Goal: Information Seeking & Learning: Learn about a topic

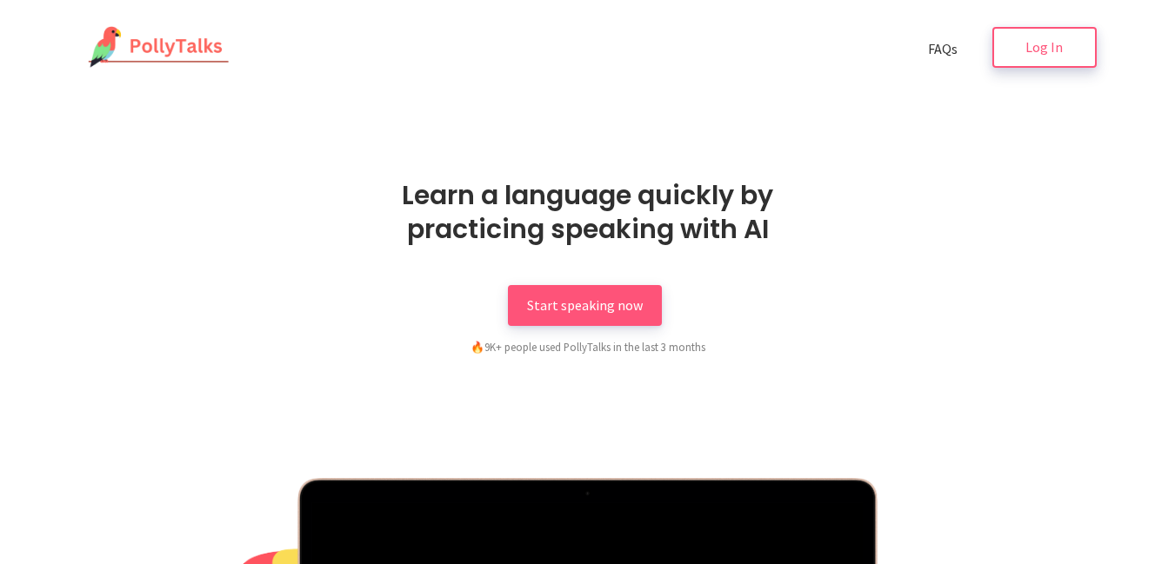
click at [1024, 43] on link "Log In" at bounding box center [1044, 47] width 104 height 41
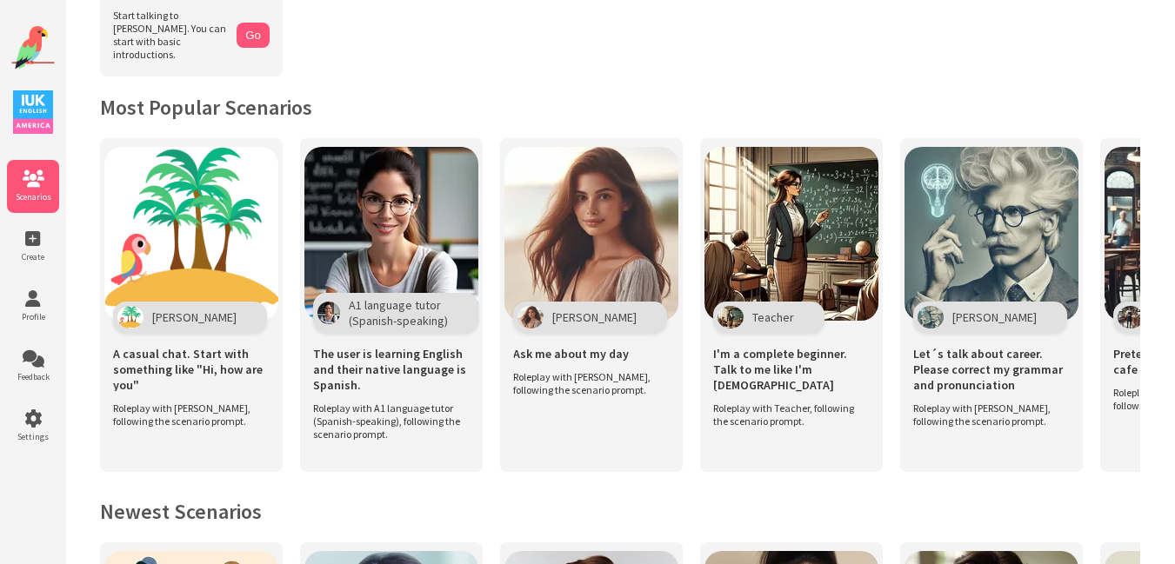
scroll to position [295, 0]
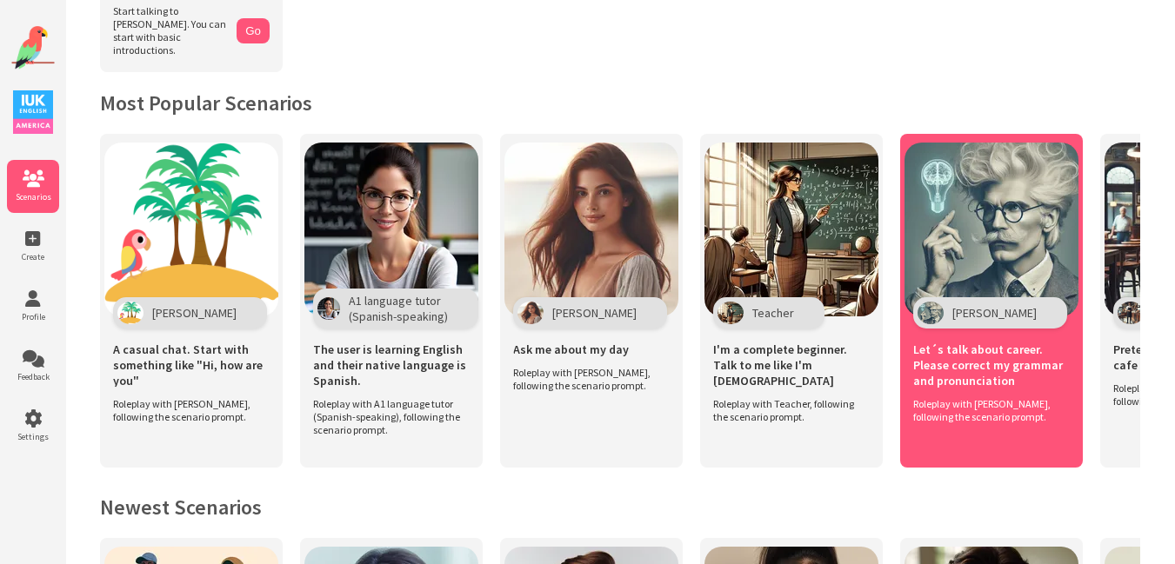
click at [975, 359] on span "Let´s talk about career. Please correct my grammar and pronunciation" at bounding box center [991, 365] width 156 height 47
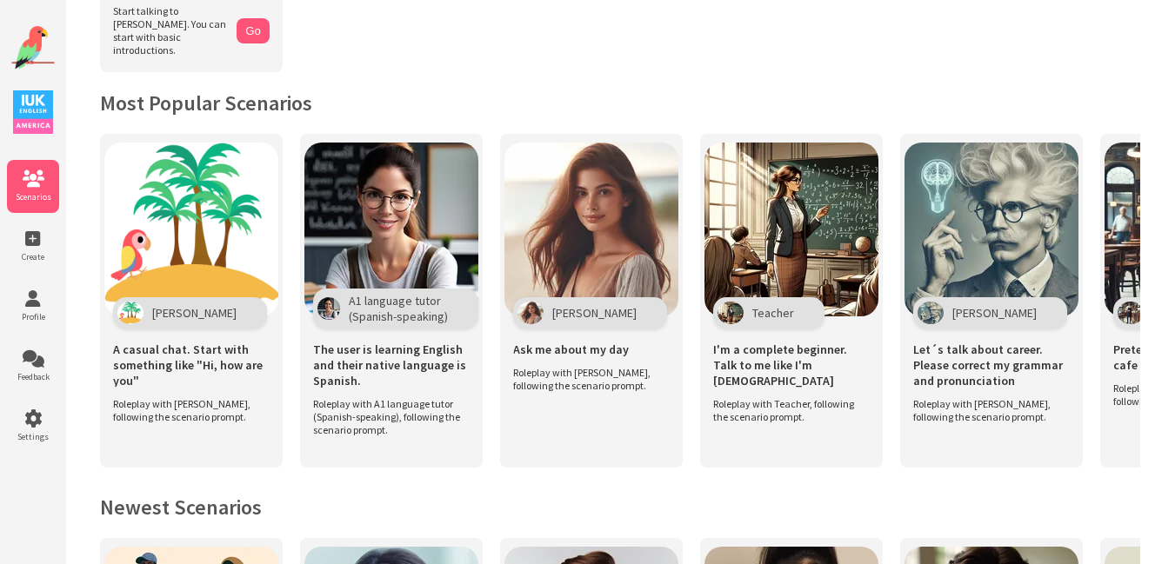
click at [22, 51] on img at bounding box center [32, 47] width 43 height 43
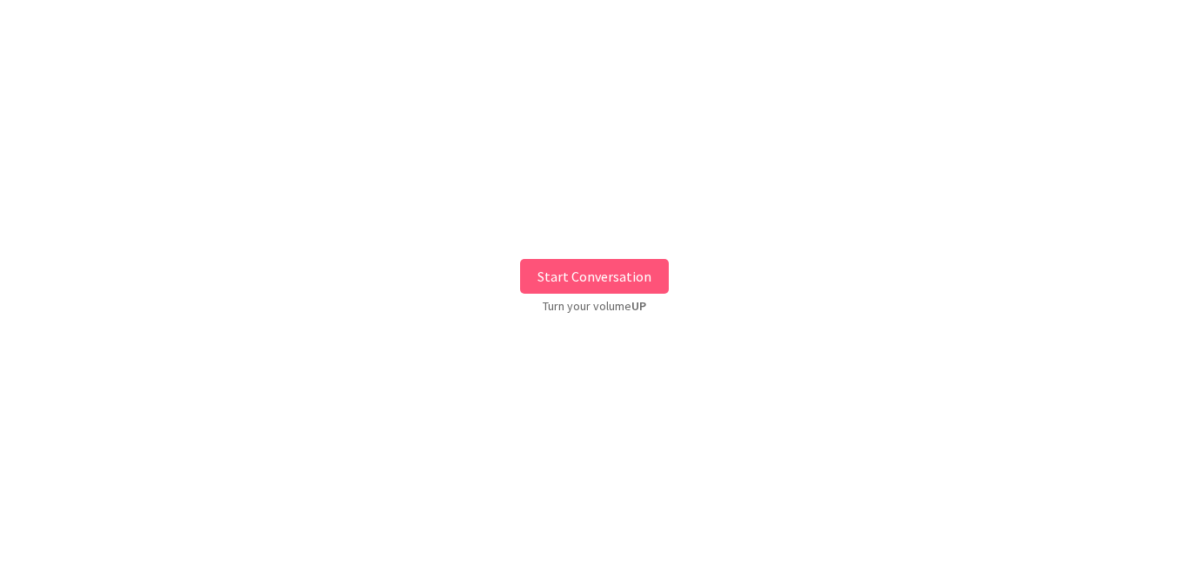
click at [579, 272] on button "Start Conversation" at bounding box center [594, 276] width 149 height 35
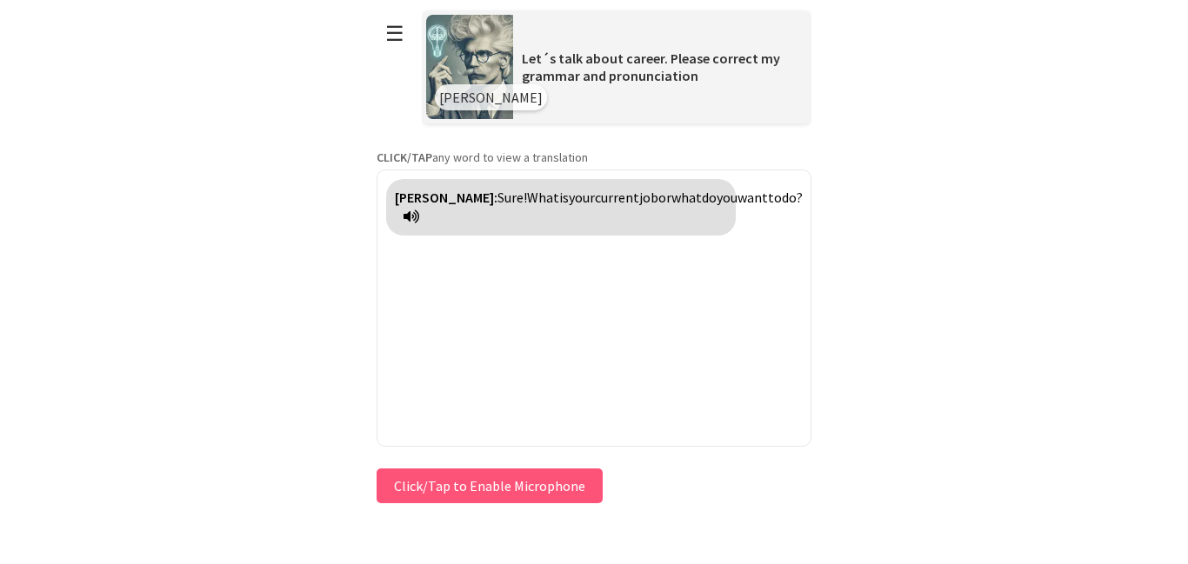
click at [495, 483] on button "Click/Tap to Enable Microphone" at bounding box center [489, 486] width 226 height 35
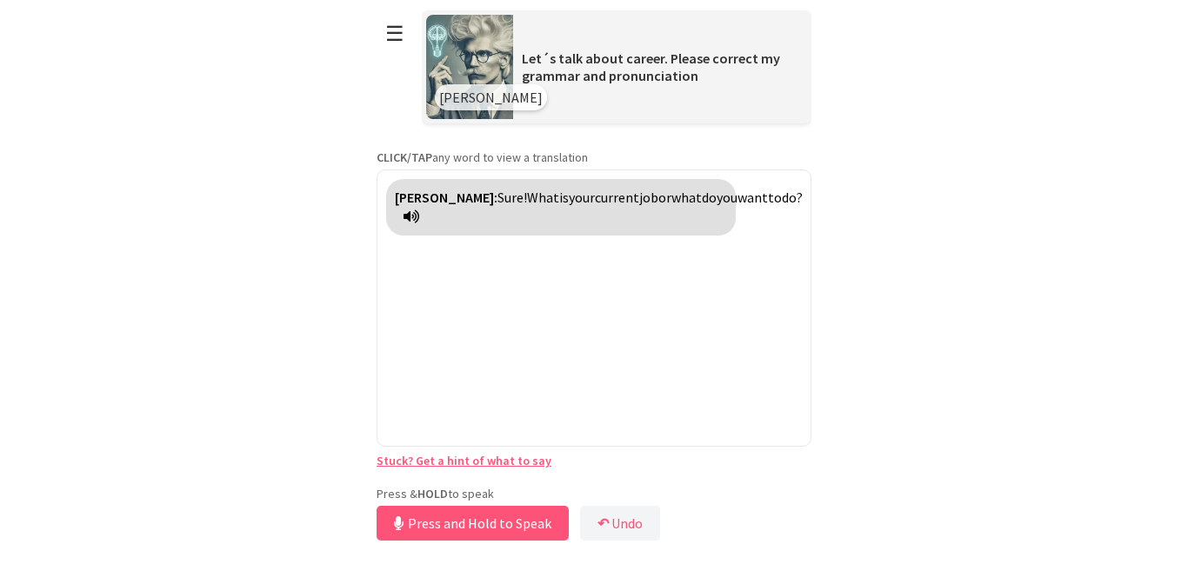
click at [320, 378] on html "**********" at bounding box center [594, 282] width 1188 height 564
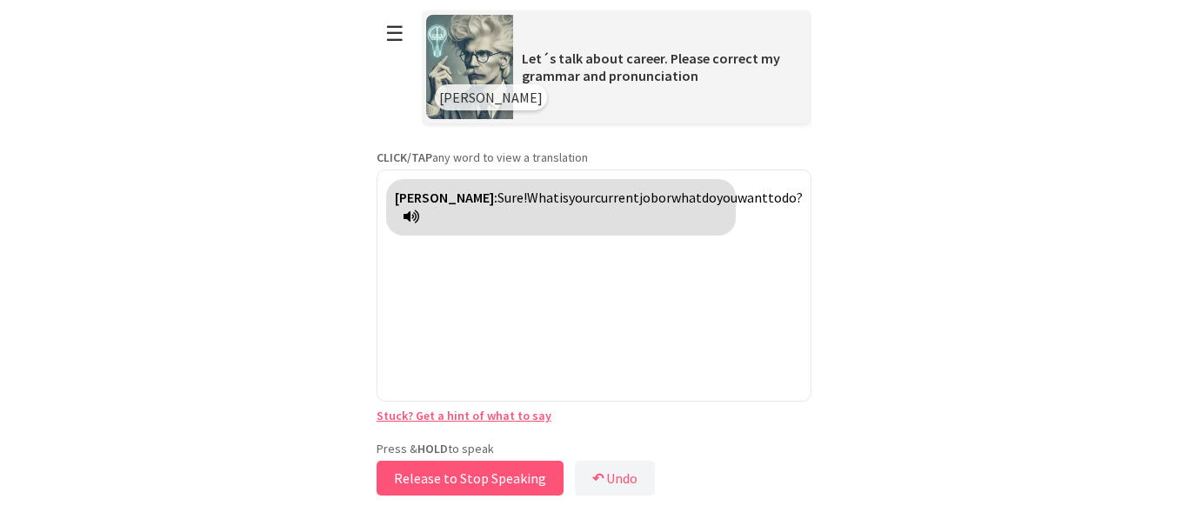
click at [496, 479] on button "Release to Stop Speaking" at bounding box center [469, 478] width 187 height 35
click at [496, 479] on button "Release to Stop Speaking" at bounding box center [463, 478] width 187 height 35
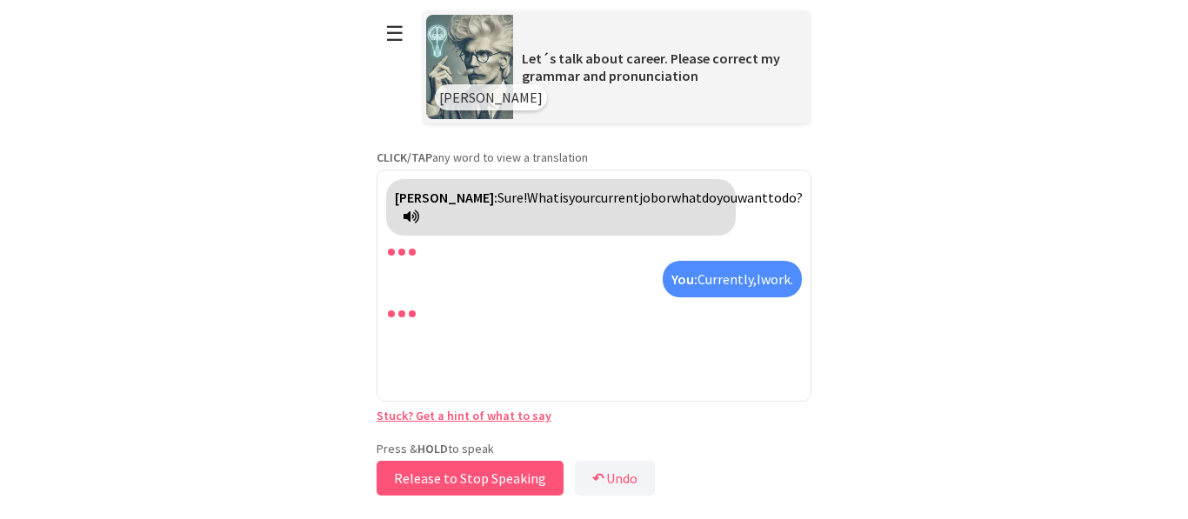
click at [496, 479] on button "Release to Stop Speaking" at bounding box center [469, 478] width 187 height 35
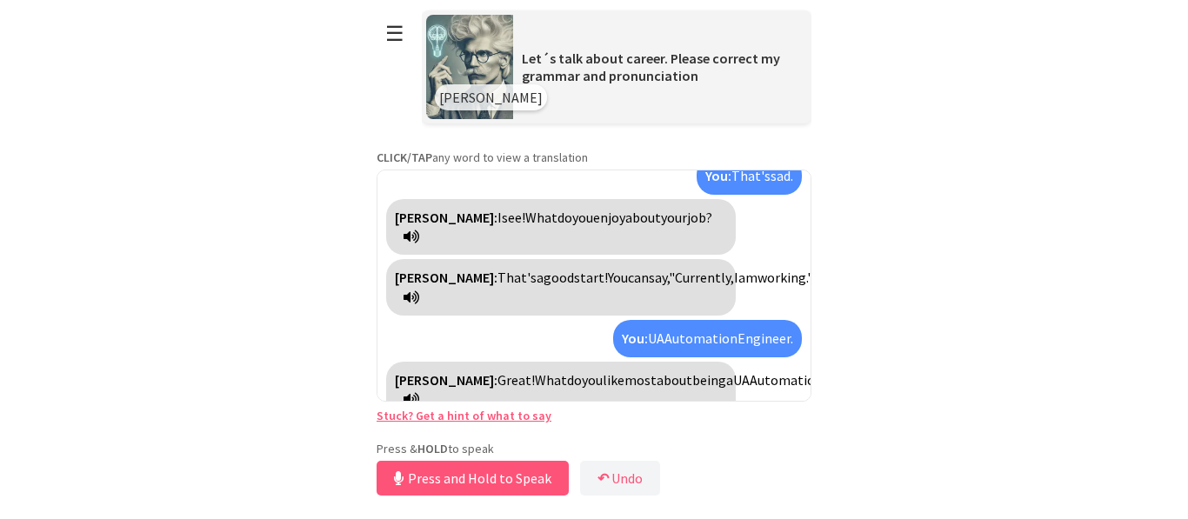
scroll to position [125, 0]
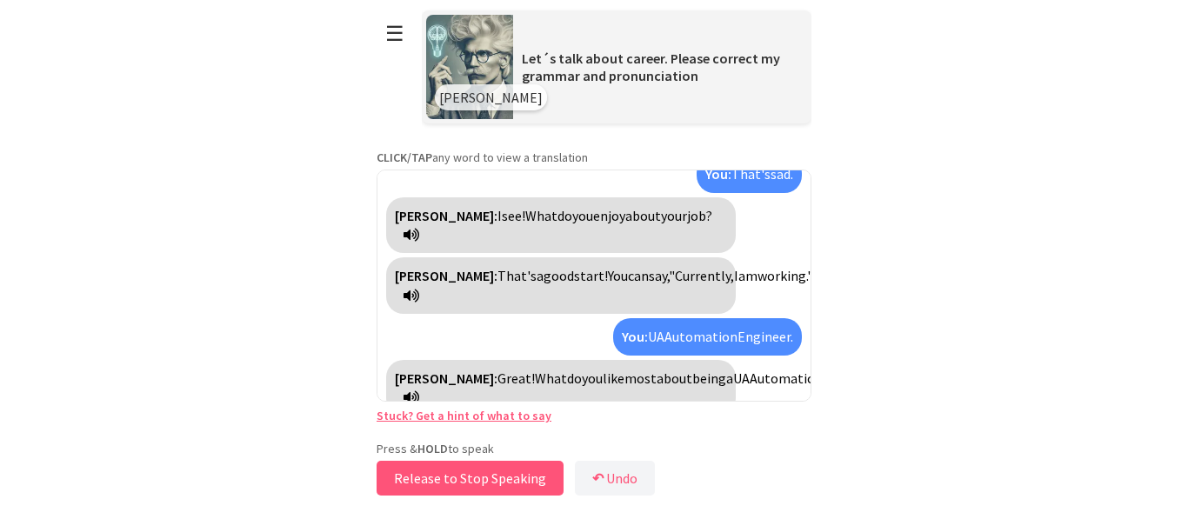
click at [510, 480] on button "Release to Stop Speaking" at bounding box center [469, 478] width 187 height 35
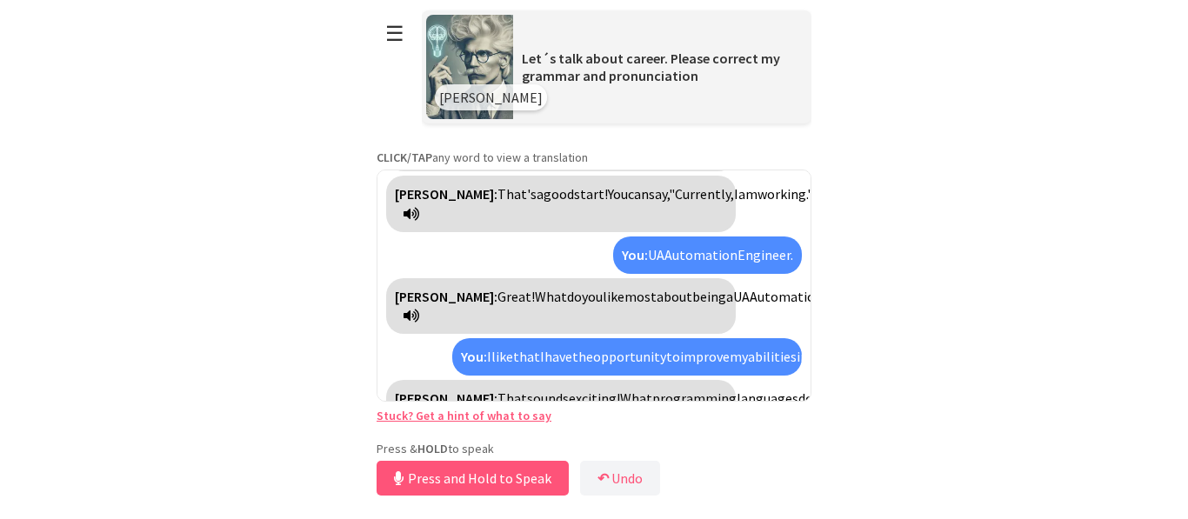
scroll to position [246, 0]
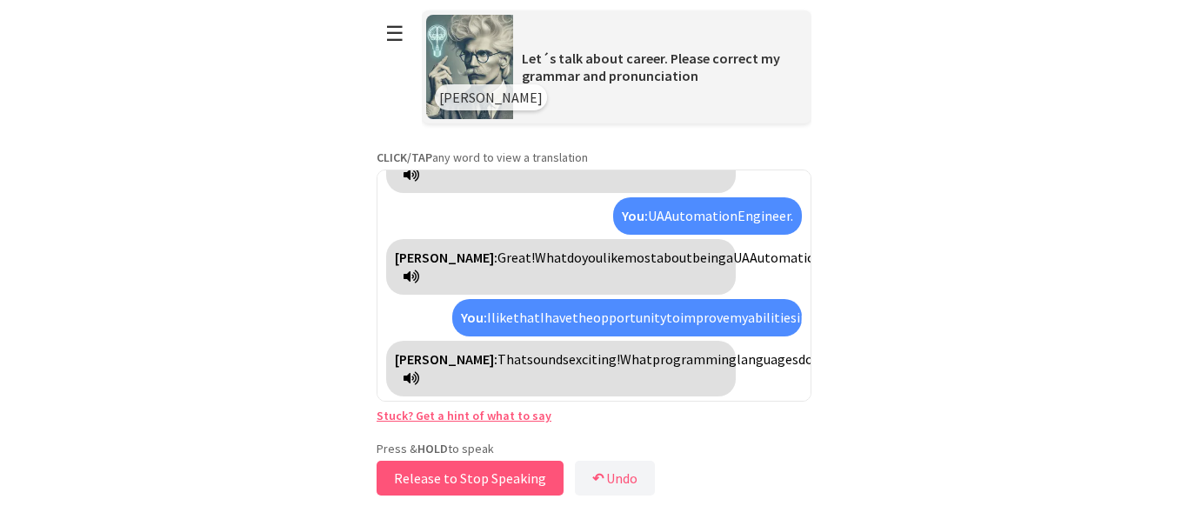
click at [510, 480] on button "Release to Stop Speaking" at bounding box center [469, 478] width 187 height 35
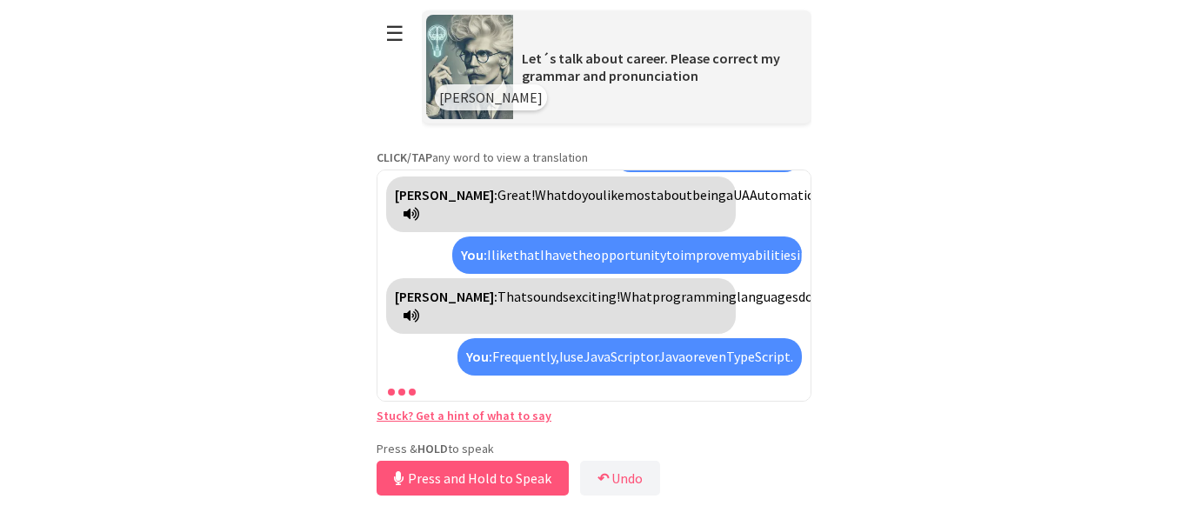
scroll to position [387, 0]
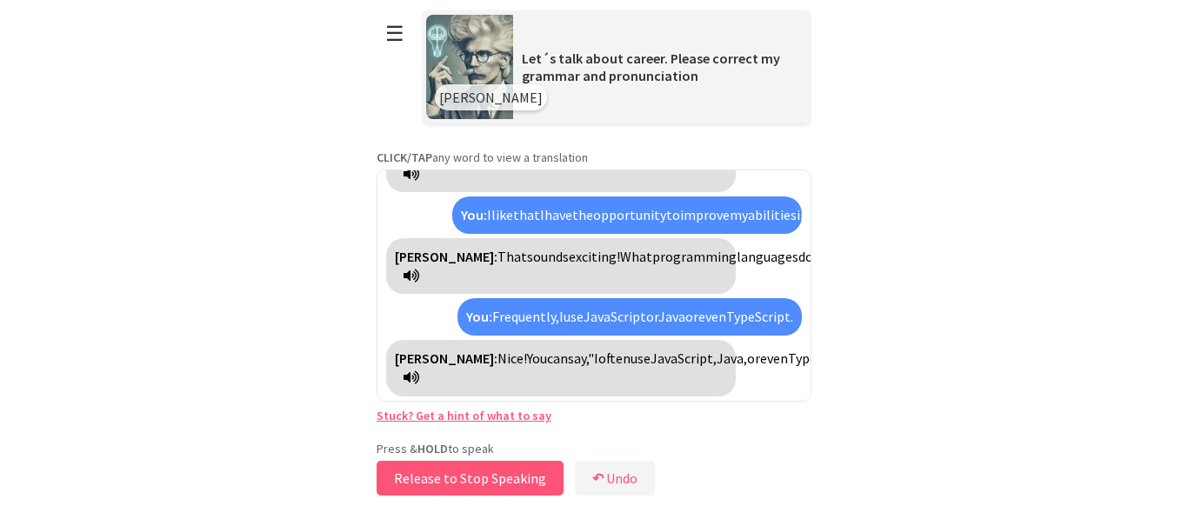
click at [510, 480] on button "Release to Stop Speaking" at bounding box center [469, 478] width 187 height 35
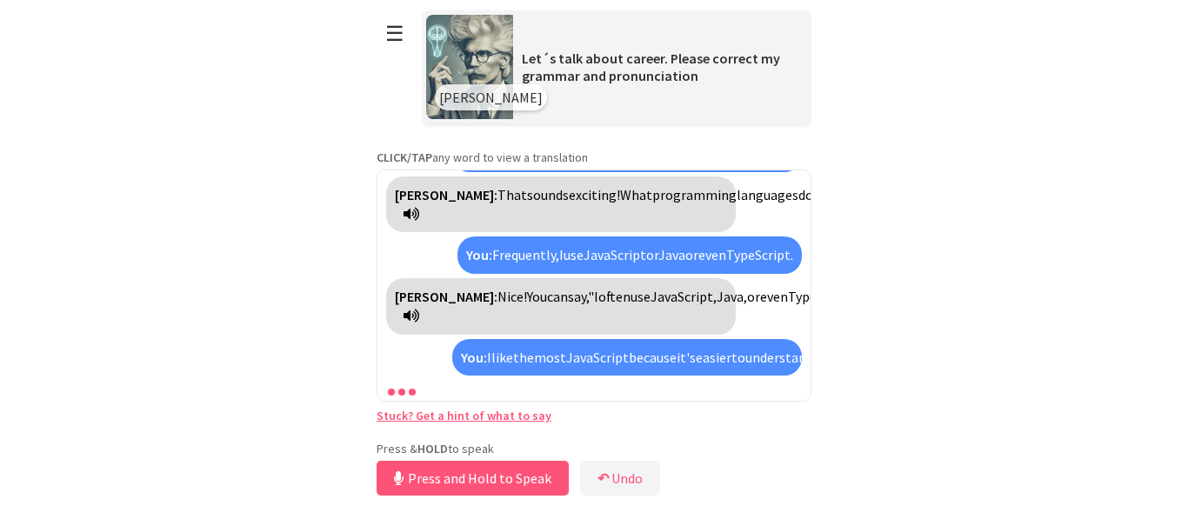
scroll to position [548, 0]
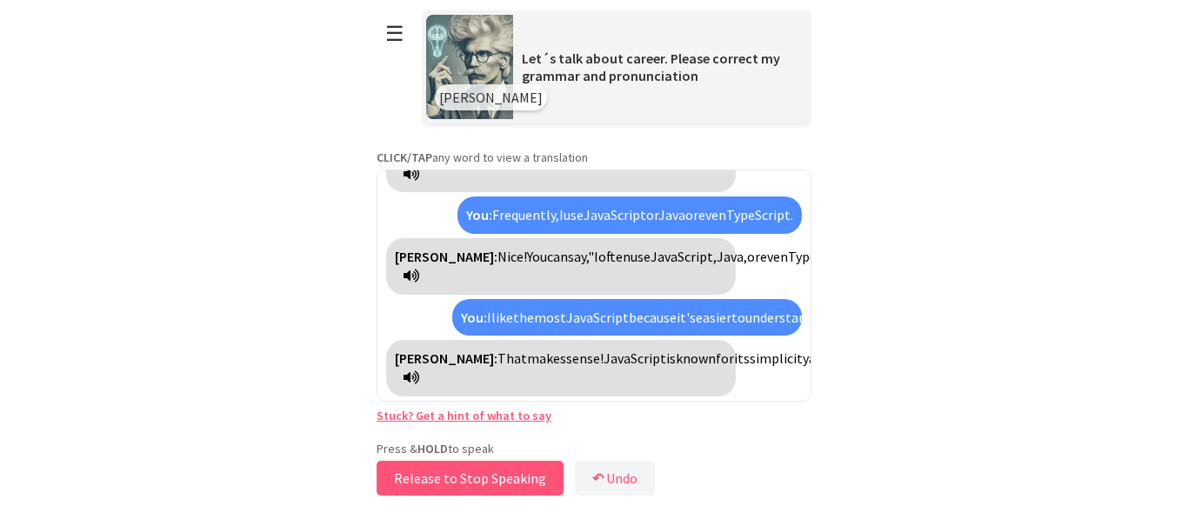
click at [510, 480] on button "Release to Stop Speaking" at bounding box center [469, 478] width 187 height 35
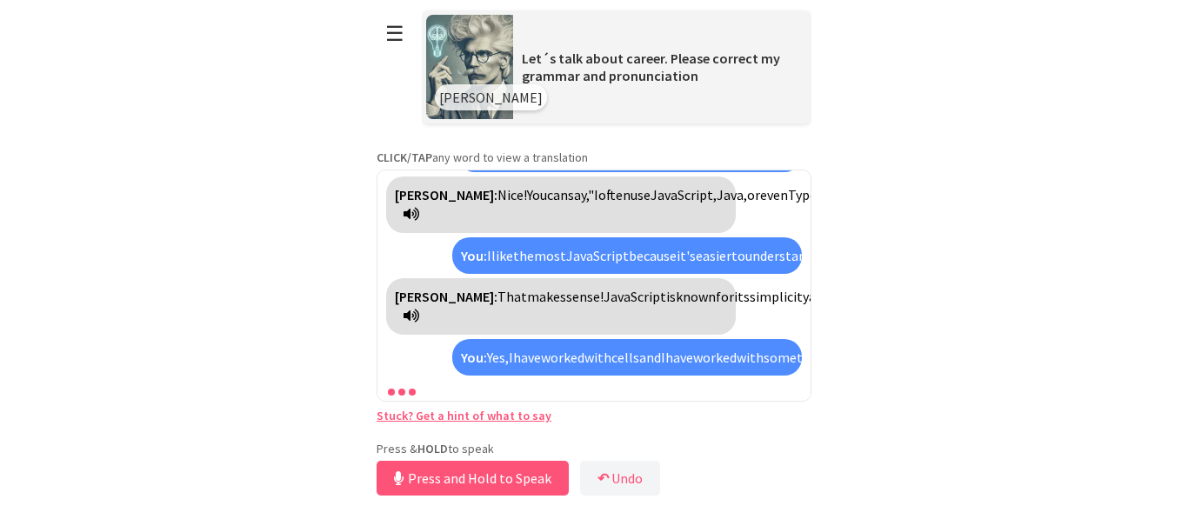
scroll to position [728, 0]
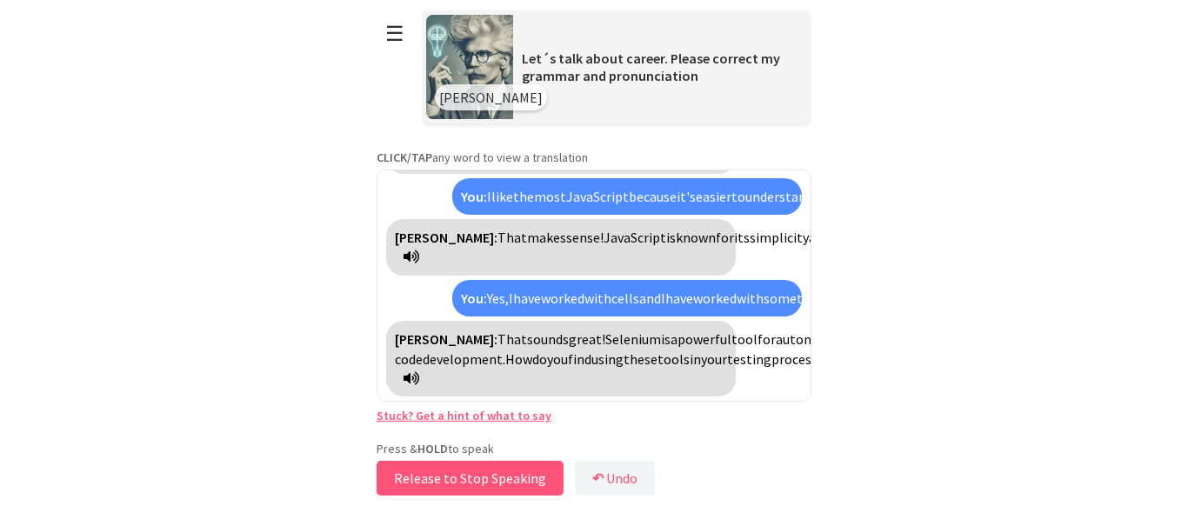
click at [489, 478] on button "Release to Stop Speaking" at bounding box center [469, 478] width 187 height 35
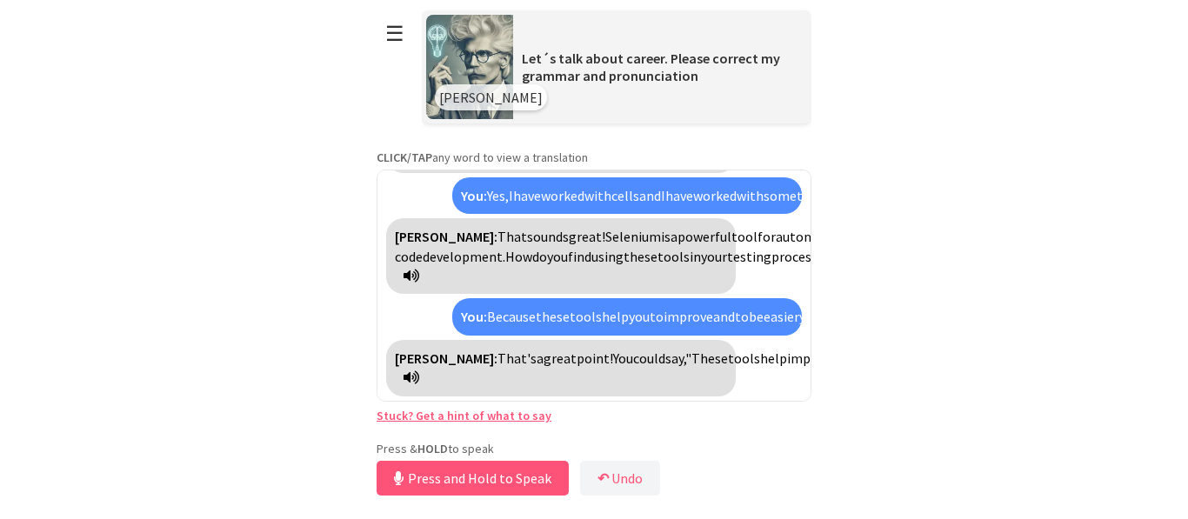
scroll to position [927, 0]
click at [489, 479] on button "Release to Stop Speaking" at bounding box center [469, 478] width 187 height 35
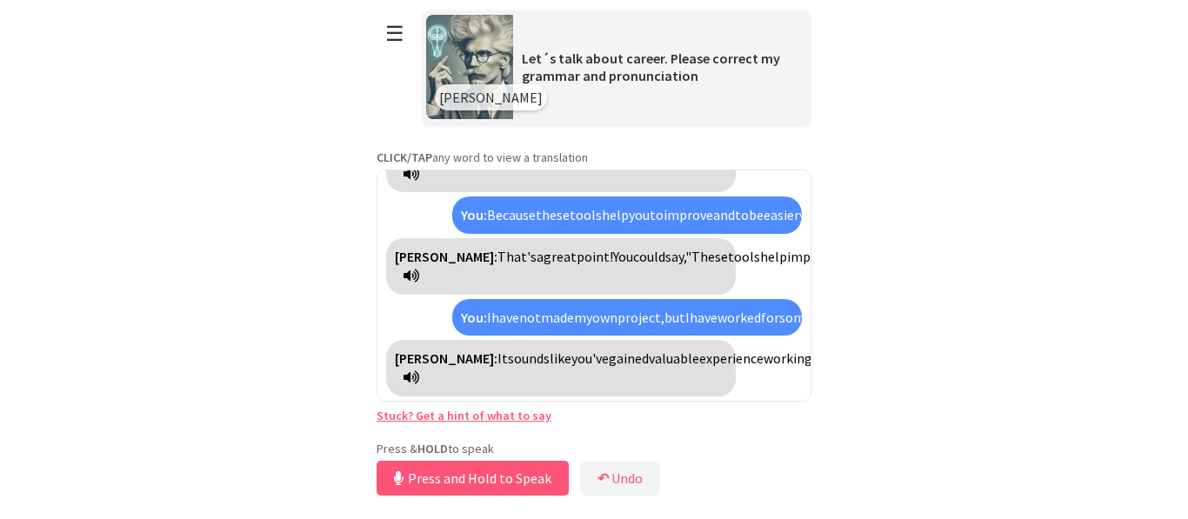
scroll to position [1203, 0]
click at [487, 469] on button "Release to Stop Speaking" at bounding box center [469, 478] width 187 height 35
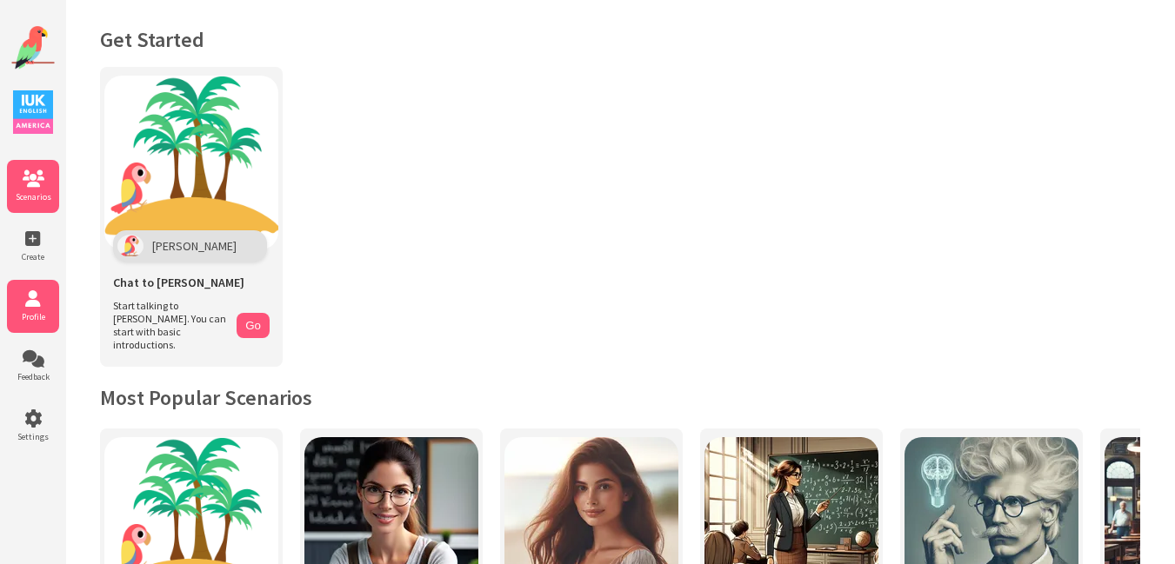
click at [28, 319] on span "Profile" at bounding box center [33, 316] width 52 height 11
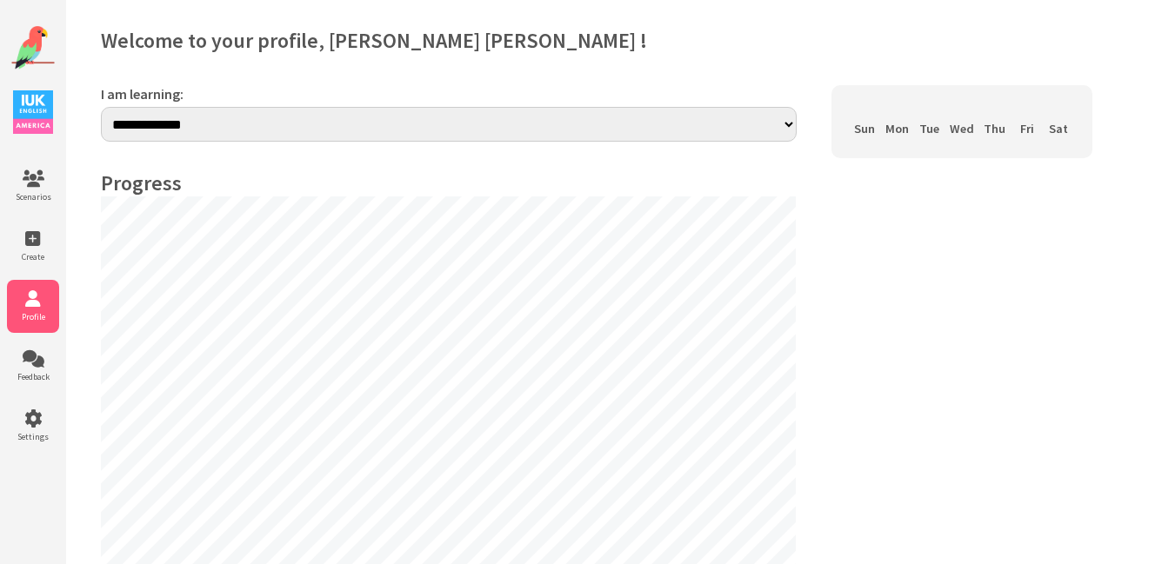
select select "**"
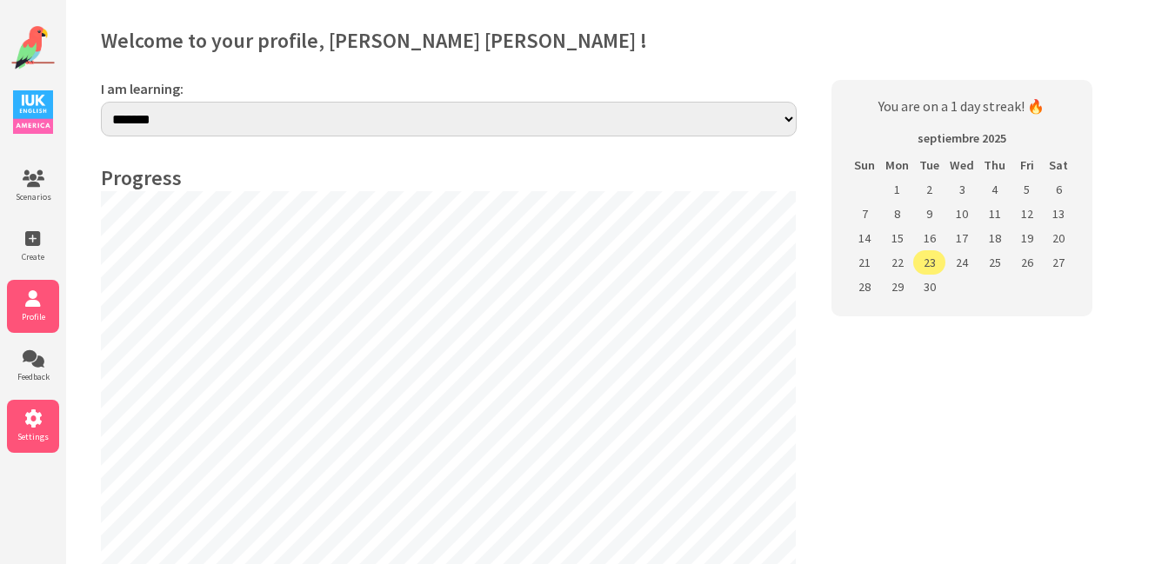
click at [31, 423] on icon at bounding box center [33, 418] width 52 height 17
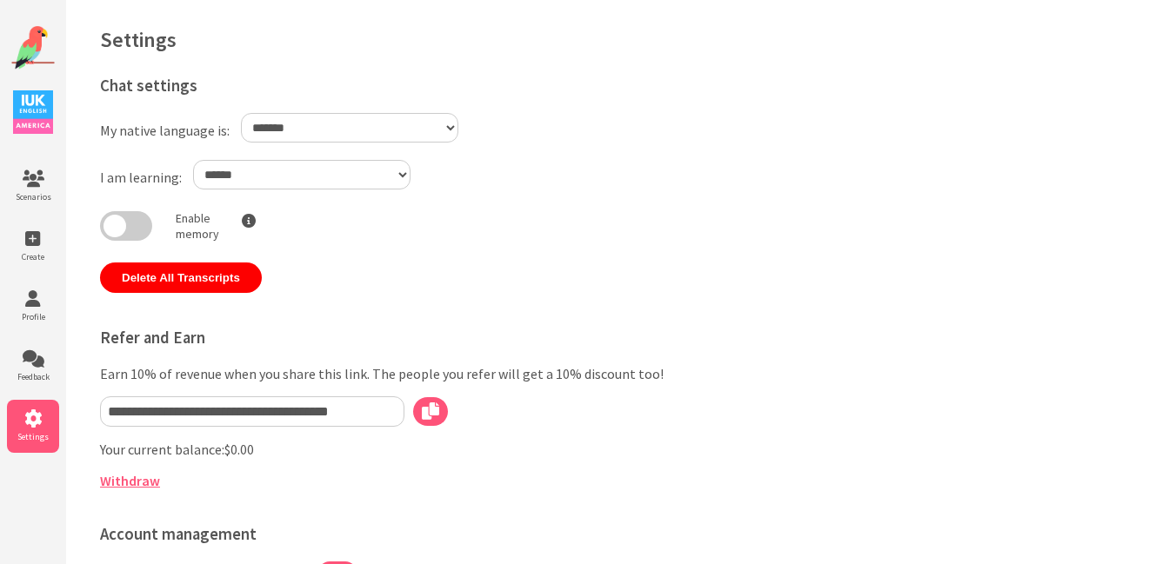
select select "**"
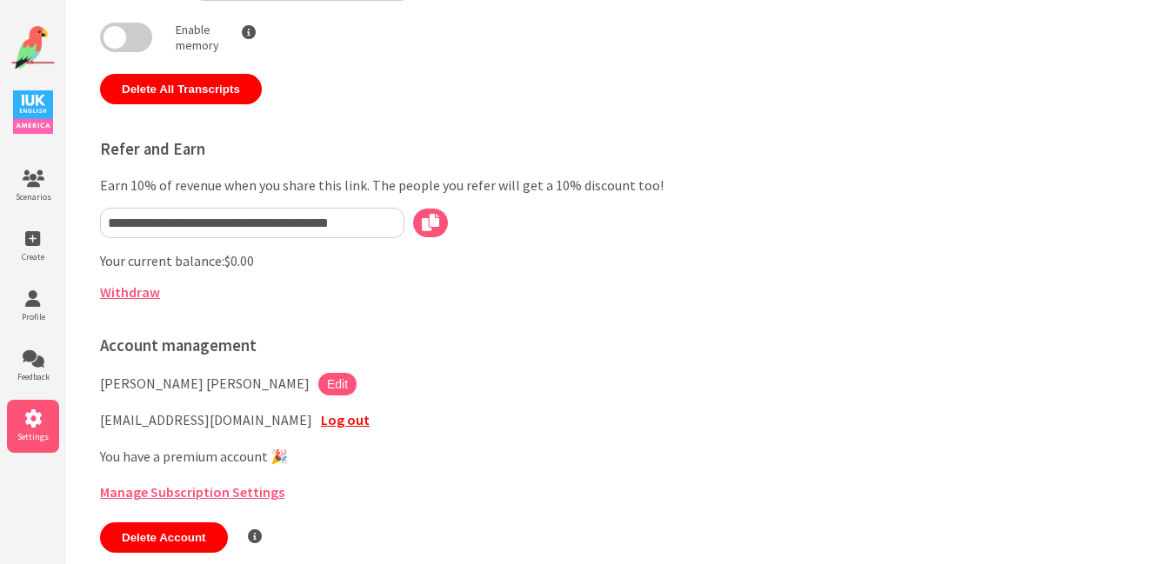
scroll to position [195, 0]
click at [321, 421] on link "Log out" at bounding box center [345, 420] width 49 height 17
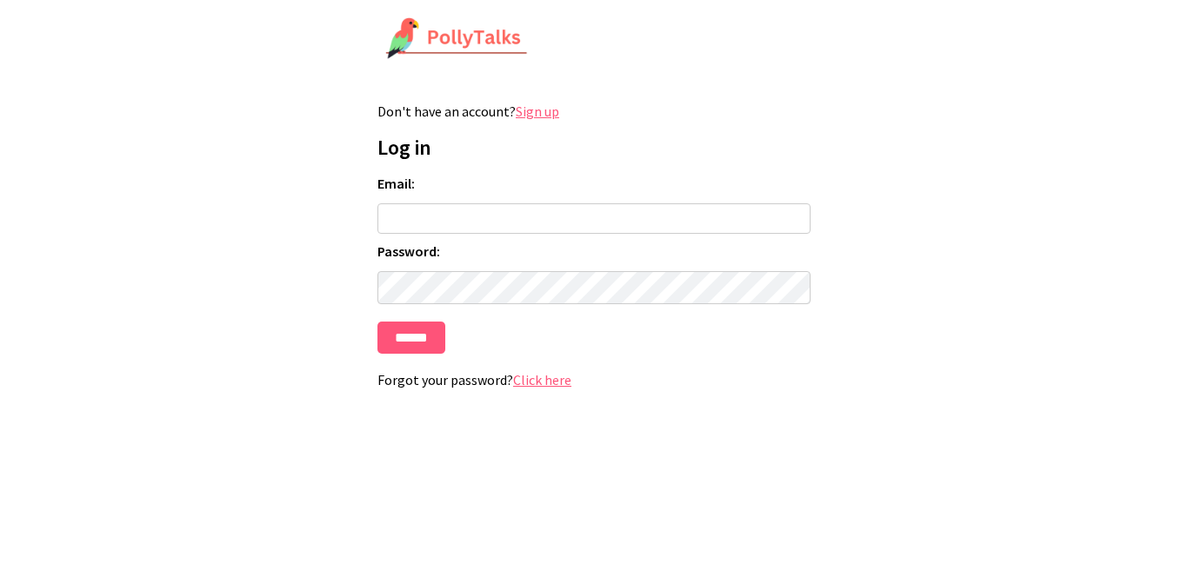
type input "**********"
click at [377, 322] on input "******" at bounding box center [411, 338] width 68 height 32
